Goal: Transaction & Acquisition: Book appointment/travel/reservation

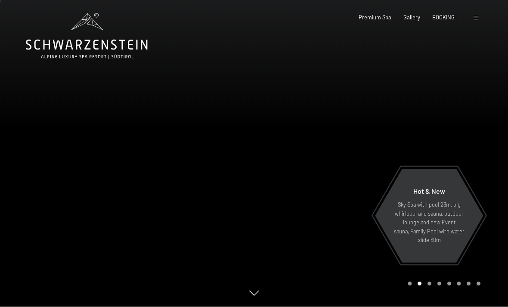
click at [474, 16] on span at bounding box center [476, 18] width 5 height 4
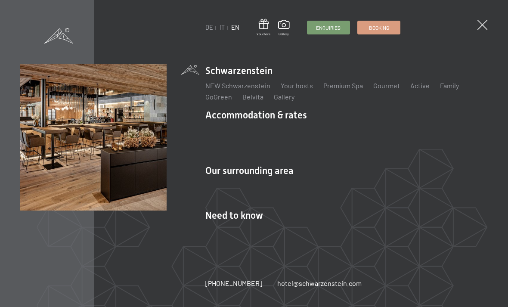
click at [206, 26] on link "DE" at bounding box center [210, 27] width 8 height 7
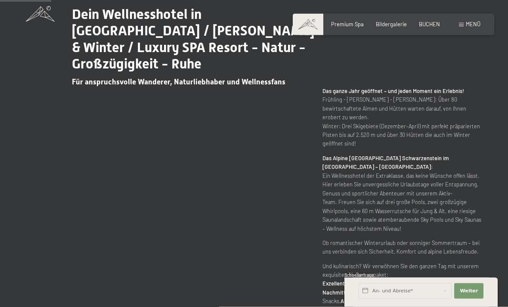
scroll to position [353, 0]
click at [474, 295] on span "Weiter" at bounding box center [469, 291] width 18 height 7
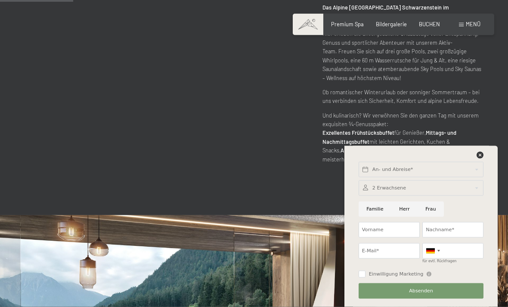
scroll to position [504, 0]
click at [507, 162] on div "Dein Wellnesshotel in Südtirol / Sommer & Winter / Luxury SPA Resort - Natur - …" at bounding box center [254, 9] width 508 height 412
click at [483, 159] on icon at bounding box center [480, 155] width 7 height 7
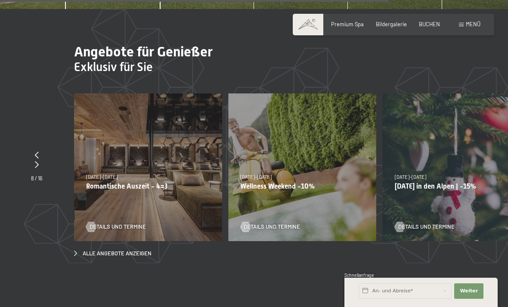
scroll to position [2353, 0]
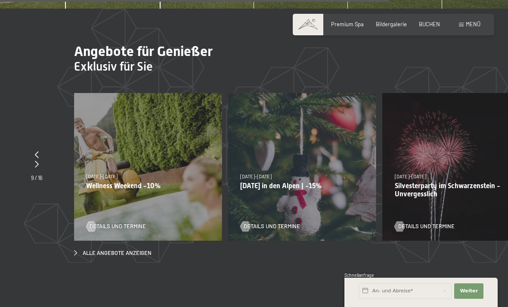
click at [430, 23] on span "BUCHEN" at bounding box center [429, 24] width 21 height 7
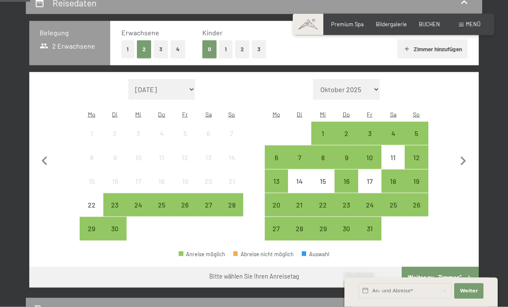
scroll to position [174, 0]
click at [463, 156] on icon "button" at bounding box center [464, 161] width 18 height 18
select select "2025-10-01"
select select "2025-11-01"
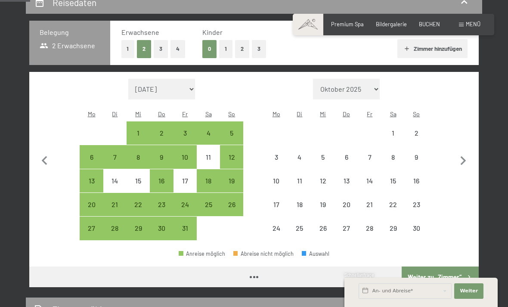
select select "2025-10-01"
select select "2025-11-01"
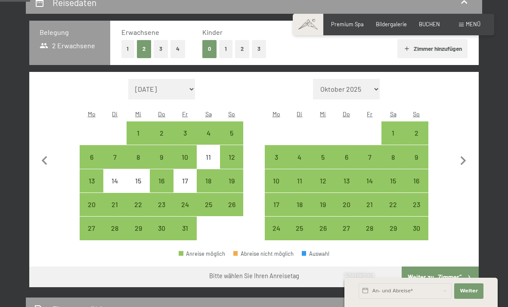
click at [231, 130] on div "5" at bounding box center [232, 141] width 22 height 22
select select "2025-10-01"
select select "2025-11-01"
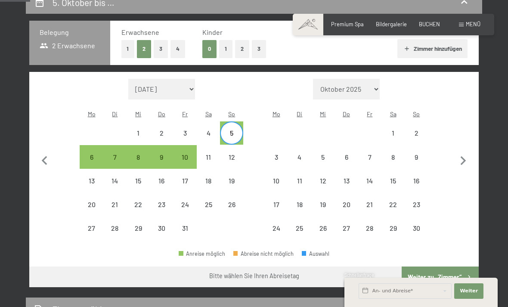
click at [233, 130] on div "5" at bounding box center [232, 141] width 22 height 22
select select "2025-10-01"
select select "2025-11-01"
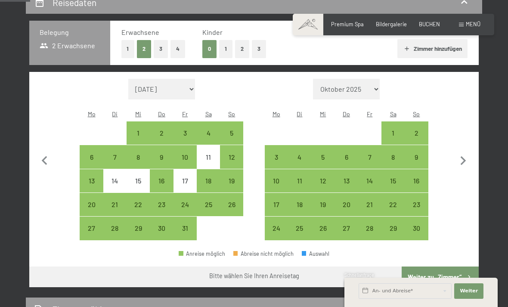
click at [232, 154] on div "12" at bounding box center [232, 165] width 22 height 22
select select "2025-10-01"
select select "2025-11-01"
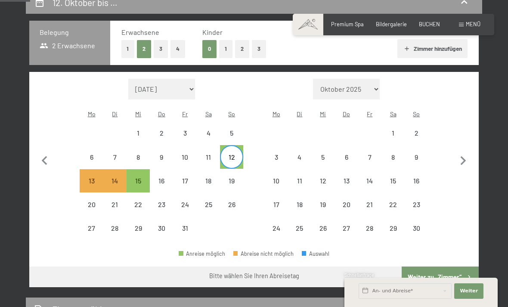
click at [230, 146] on div "12" at bounding box center [232, 157] width 22 height 22
select select "2025-10-01"
select select "2025-11-01"
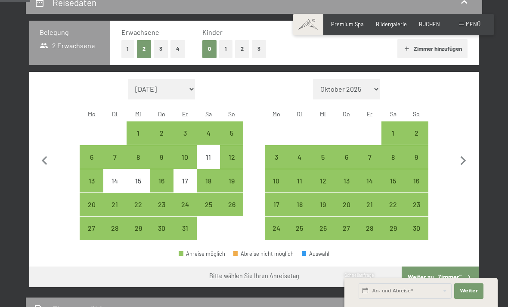
click at [233, 183] on span "Einwilligung Marketing*" at bounding box center [206, 178] width 71 height 9
click at [166, 183] on input "Einwilligung Marketing*" at bounding box center [162, 178] width 9 height 9
checkbox input "false"
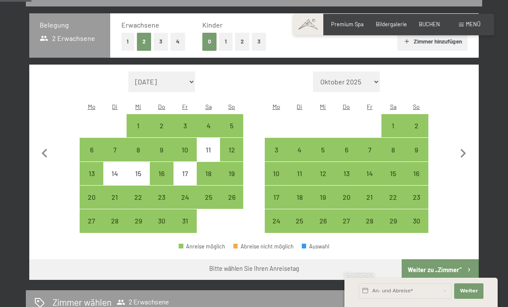
scroll to position [182, 0]
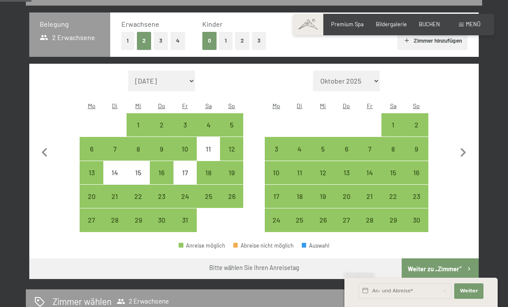
click at [234, 162] on div "19" at bounding box center [232, 173] width 22 height 22
select select "2025-10-01"
select select "2025-11-01"
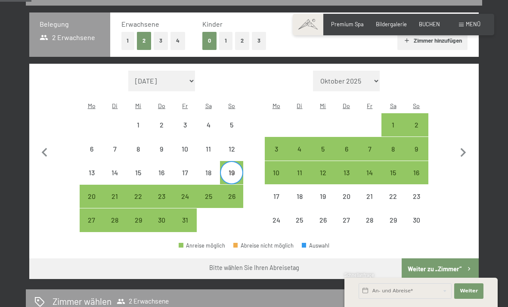
click at [233, 193] on div "26" at bounding box center [232, 204] width 22 height 22
select select "2025-10-01"
select select "2025-11-01"
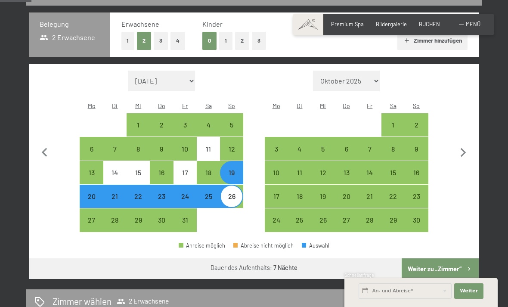
click at [462, 264] on button "Weiter zu „Zimmer“" at bounding box center [440, 269] width 77 height 21
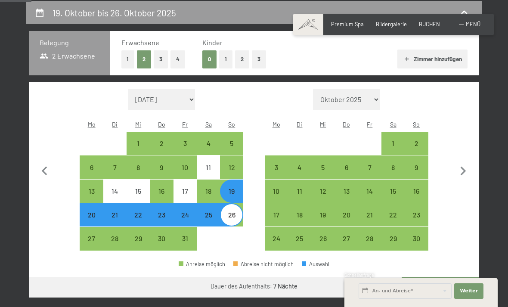
select select "2025-10-01"
select select "2025-11-01"
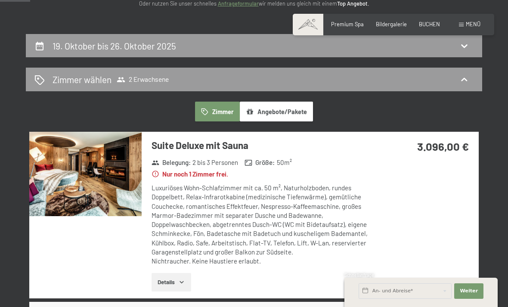
scroll to position [131, 0]
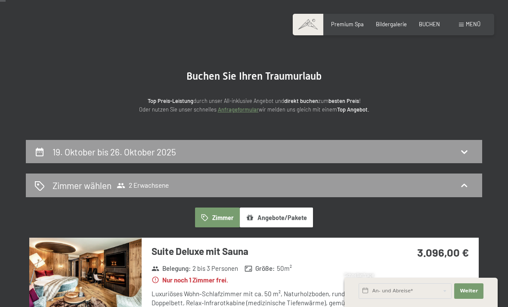
click at [43, 150] on icon at bounding box center [40, 152] width 8 height 9
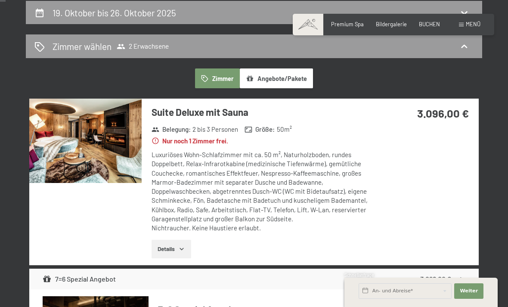
select select "2025-10-01"
select select "2025-11-01"
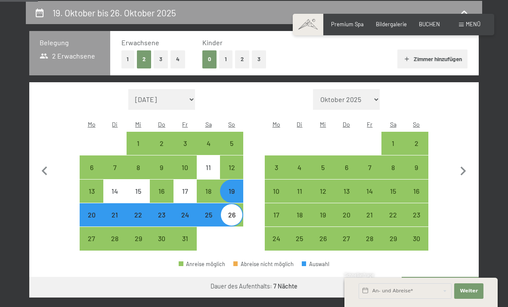
click at [461, 170] on icon "button" at bounding box center [464, 171] width 18 height 18
select select "2025-11-01"
select select "2025-12-01"
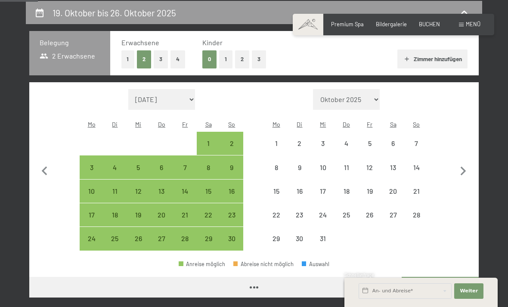
select select "2025-11-01"
select select "2025-12-01"
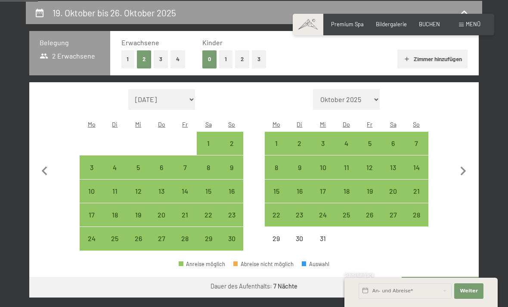
click at [418, 188] on div "21" at bounding box center [417, 199] width 22 height 22
select select "2025-11-01"
select select "2025-12-01"
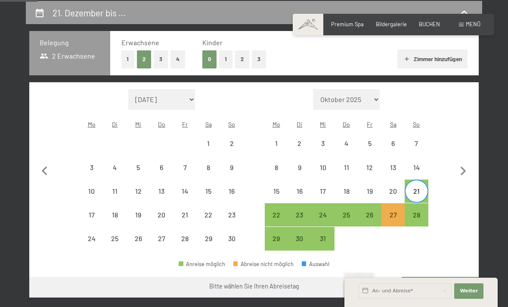
click at [419, 212] on div "28" at bounding box center [417, 223] width 22 height 22
select select "2025-11-01"
select select "2025-12-01"
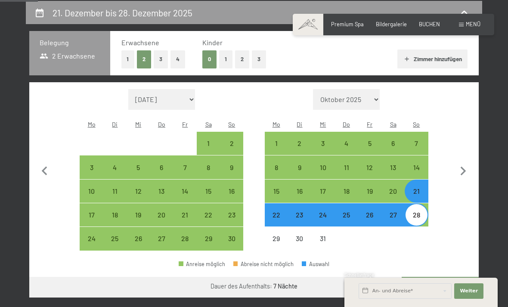
click at [464, 168] on icon "button" at bounding box center [464, 171] width 18 height 18
select select "2025-12-01"
select select "2026-01-01"
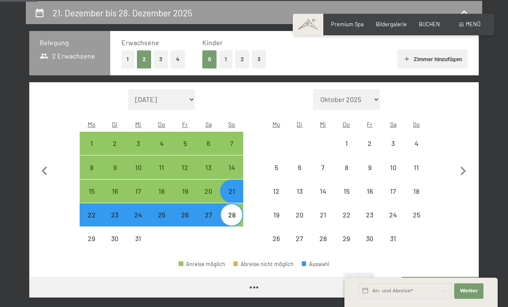
select select "2025-12-01"
select select "2026-01-01"
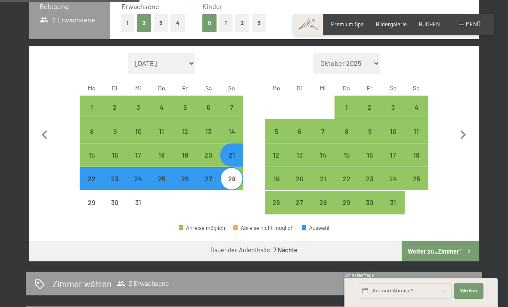
click at [446, 246] on button "Weiter zu „Zimmer“" at bounding box center [440, 251] width 77 height 21
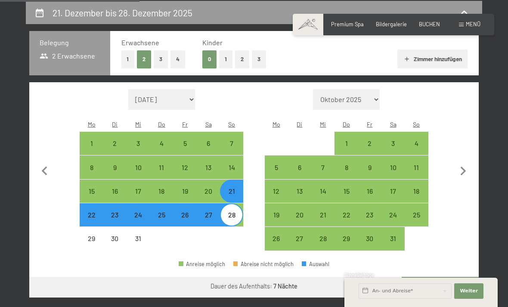
select select "2025-12-01"
select select "2026-01-01"
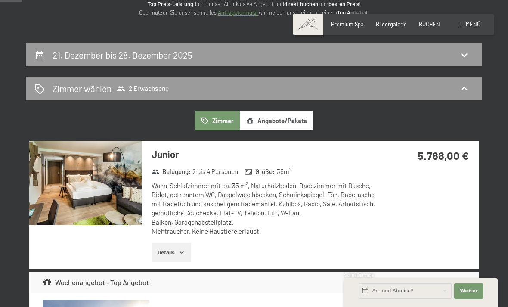
scroll to position [121, 0]
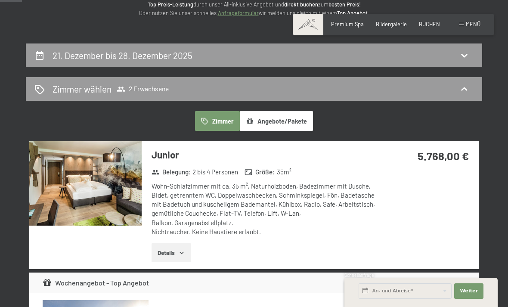
click at [41, 56] on icon at bounding box center [39, 55] width 10 height 10
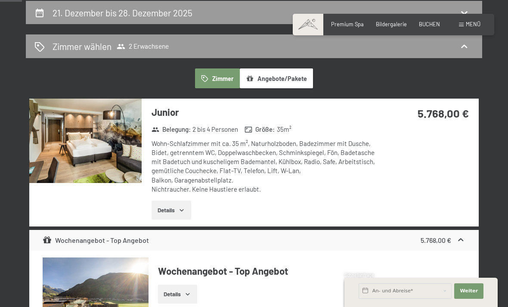
select select "2025-12-01"
select select "2026-01-01"
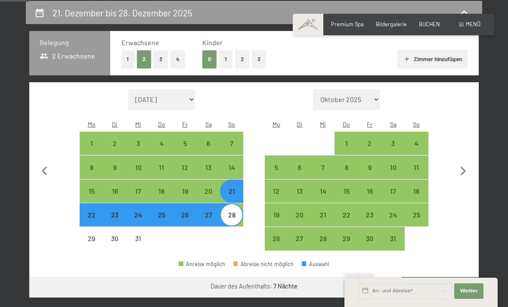
click at [47, 166] on icon "button" at bounding box center [45, 171] width 18 height 18
select select "2025-11-01"
select select "2025-12-01"
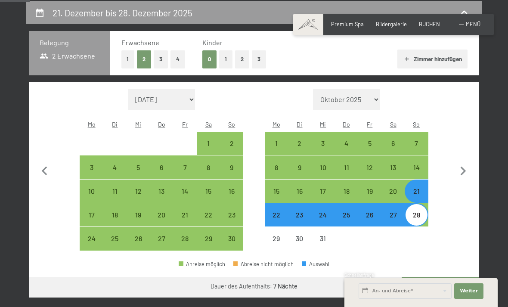
click at [41, 162] on icon "button" at bounding box center [45, 171] width 18 height 18
select select "2025-10-01"
select select "2025-11-01"
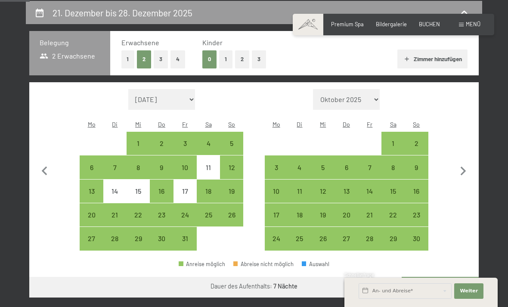
click at [237, 188] on div "19" at bounding box center [232, 199] width 22 height 22
select select "2025-10-01"
select select "2025-11-01"
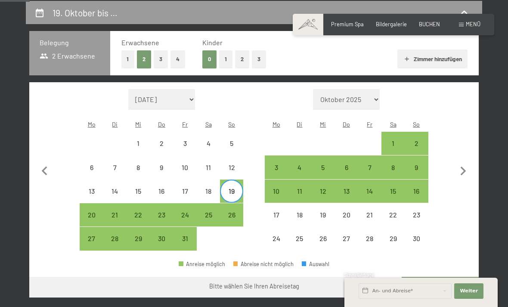
click at [237, 212] on div "26" at bounding box center [232, 223] width 22 height 22
select select "2025-10-01"
select select "2025-11-01"
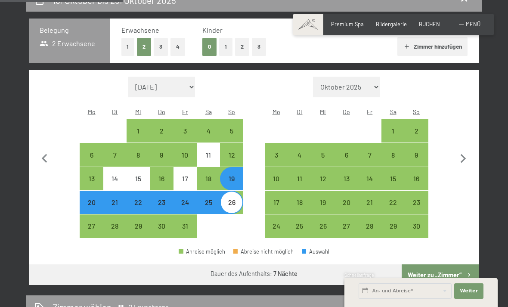
click at [425, 266] on button "Weiter zu „Zimmer“" at bounding box center [440, 275] width 77 height 21
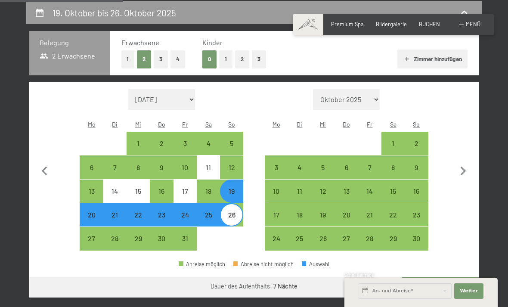
select select "2025-10-01"
select select "2025-11-01"
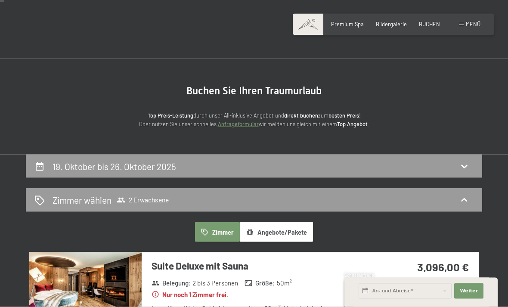
scroll to position [0, 0]
